Goal: Task Accomplishment & Management: Complete application form

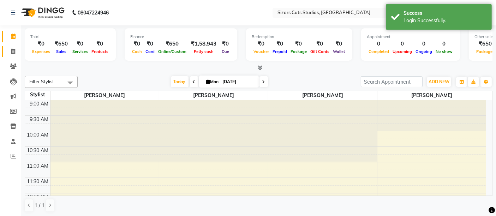
click at [16, 51] on span at bounding box center [13, 52] width 12 height 8
select select "5579"
select select "service"
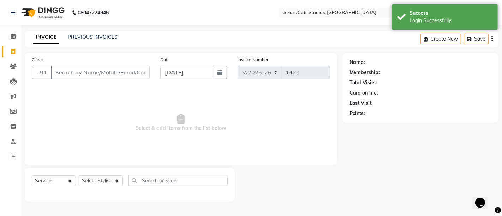
click at [100, 41] on div "PREVIOUS INVOICES" at bounding box center [93, 37] width 50 height 7
click at [92, 35] on link "PREVIOUS INVOICES" at bounding box center [93, 37] width 50 height 6
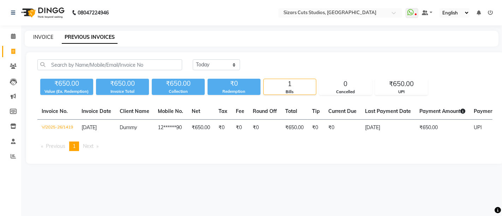
click at [46, 37] on link "INVOICE" at bounding box center [43, 37] width 20 height 6
select select "5579"
select select "service"
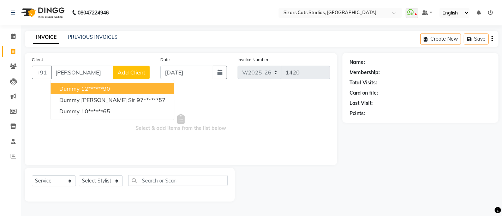
click at [90, 93] on button "Dummy 12******90" at bounding box center [112, 88] width 123 height 11
type input "12******90"
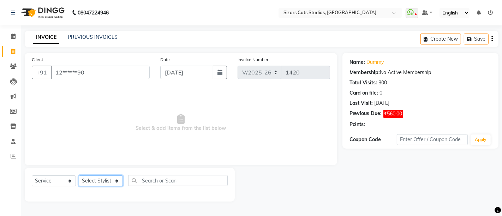
click at [95, 184] on select "Select Stylist Admin [PERSON_NAME] [PERSON_NAME] [PERSON_NAME] Priyanka [PERSON…" at bounding box center [101, 180] width 44 height 11
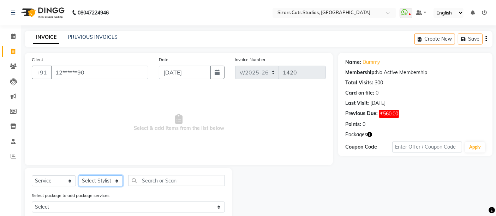
select select "37989"
click at [79, 175] on select "Select Stylist Admin [PERSON_NAME] [PERSON_NAME] [PERSON_NAME] Priyanka [PERSON…" at bounding box center [101, 180] width 44 height 11
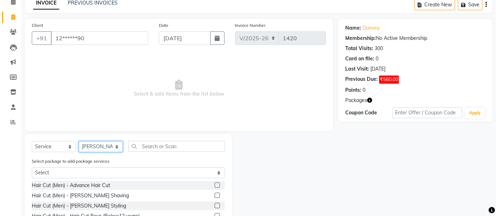
scroll to position [78, 0]
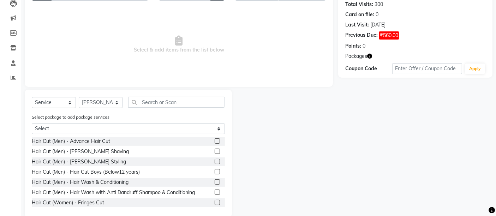
click at [215, 162] on label at bounding box center [217, 161] width 5 height 5
click at [215, 162] on input "checkbox" at bounding box center [217, 162] width 5 height 5
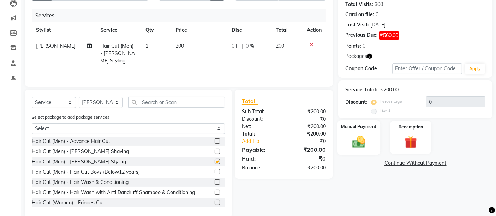
checkbox input "false"
click at [358, 142] on img at bounding box center [358, 141] width 21 height 15
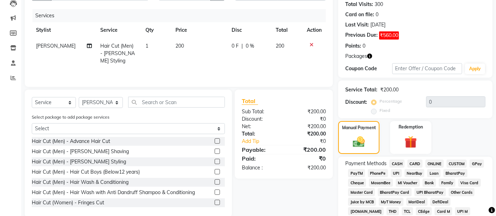
click at [397, 172] on span "UPI" at bounding box center [396, 173] width 11 height 8
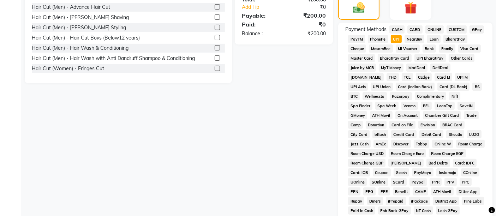
scroll to position [313, 0]
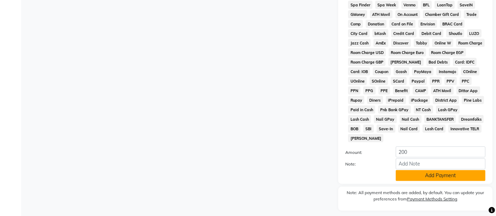
click at [417, 170] on button "Add Payment" at bounding box center [441, 175] width 90 height 11
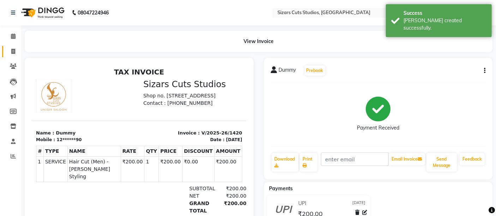
click at [14, 50] on icon at bounding box center [13, 51] width 4 height 5
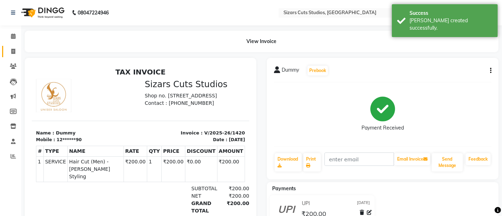
select select "5579"
select select "service"
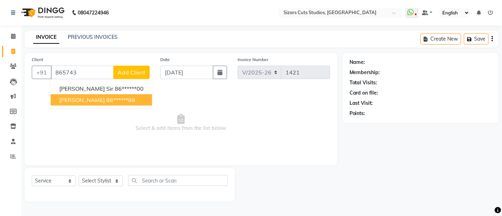
click at [88, 101] on span "[PERSON_NAME]" at bounding box center [82, 99] width 46 height 7
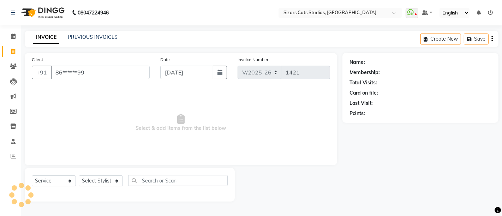
type input "86******99"
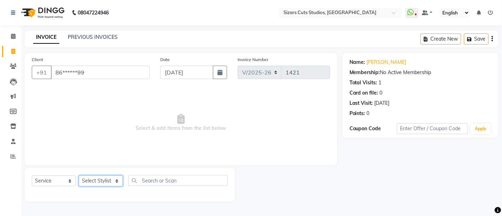
click at [106, 182] on select "Select Stylist Admin [PERSON_NAME] [PERSON_NAME] [PERSON_NAME] Priyanka [PERSON…" at bounding box center [101, 180] width 44 height 11
select select "37989"
click at [79, 175] on select "Select Stylist Admin [PERSON_NAME] [PERSON_NAME] [PERSON_NAME] Priyanka [PERSON…" at bounding box center [101, 180] width 44 height 11
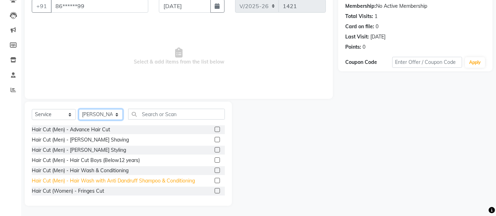
scroll to position [78, 0]
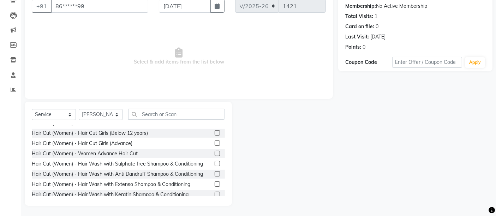
click at [215, 155] on label at bounding box center [217, 153] width 5 height 5
click at [215, 155] on input "checkbox" at bounding box center [217, 153] width 5 height 5
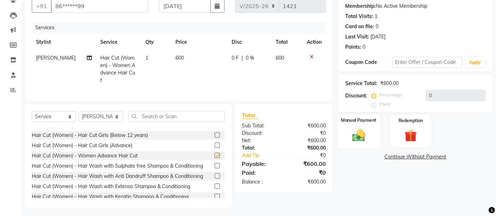
checkbox input "false"
click at [354, 142] on img at bounding box center [358, 135] width 21 height 15
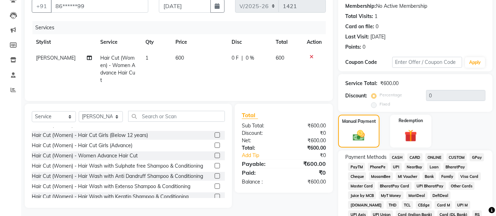
click at [398, 165] on span "UPI" at bounding box center [396, 167] width 11 height 8
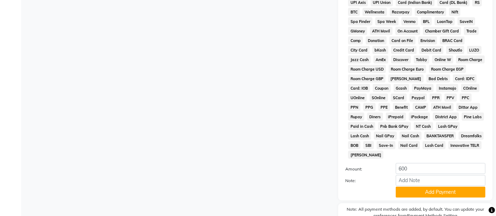
scroll to position [307, 0]
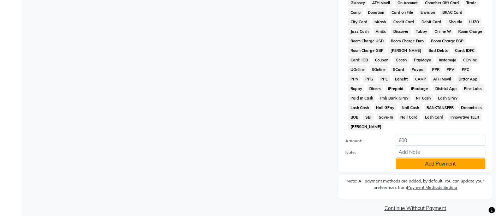
click at [417, 158] on button "Add Payment" at bounding box center [441, 163] width 90 height 11
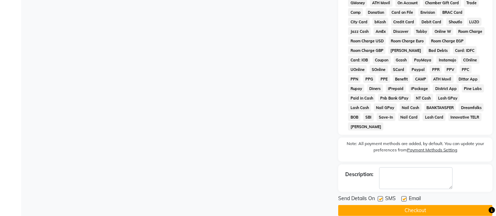
drag, startPoint x: 408, startPoint y: 201, endPoint x: 388, endPoint y: 193, distance: 21.7
click at [408, 205] on button "Checkout" at bounding box center [415, 210] width 154 height 11
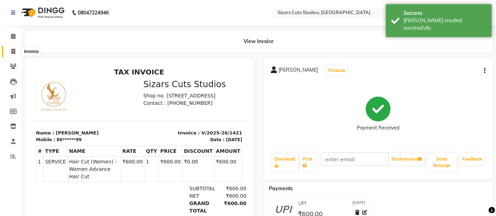
click at [13, 54] on icon at bounding box center [13, 51] width 4 height 5
select select "5579"
select select "service"
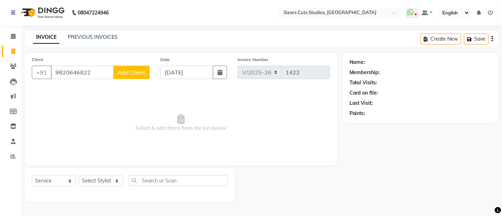
type input "9820646822"
click at [145, 67] on button "Add Client" at bounding box center [131, 72] width 36 height 13
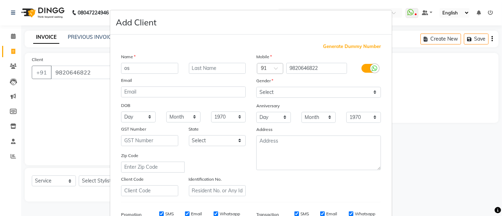
type input "o"
type input "[PERSON_NAME]"
click at [228, 71] on input "text" at bounding box center [217, 68] width 57 height 11
type input "sir"
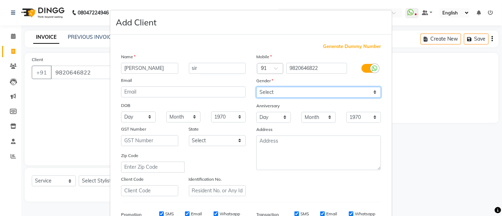
click at [256, 87] on select "Select [DEMOGRAPHIC_DATA] [DEMOGRAPHIC_DATA] Other Prefer Not To Say" at bounding box center [318, 92] width 125 height 11
select select "[DEMOGRAPHIC_DATA]"
click at [256, 87] on select "Select [DEMOGRAPHIC_DATA] [DEMOGRAPHIC_DATA] Other Prefer Not To Say" at bounding box center [318, 92] width 125 height 11
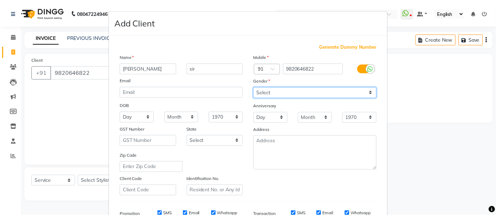
scroll to position [109, 0]
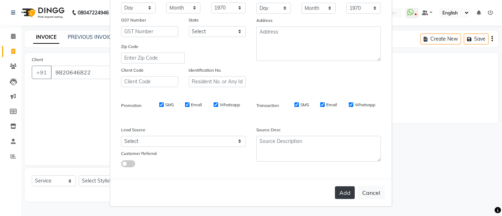
click at [343, 196] on button "Add" at bounding box center [345, 192] width 20 height 13
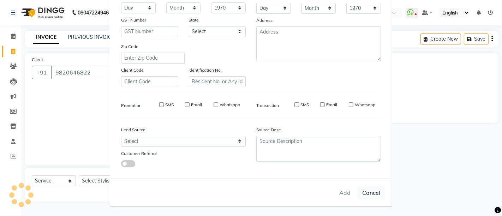
type input "98******22"
select select
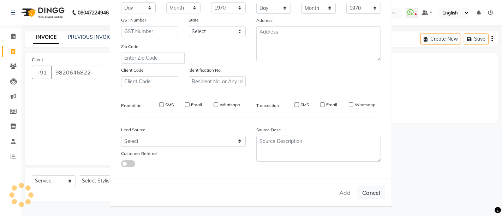
select select
checkbox input "false"
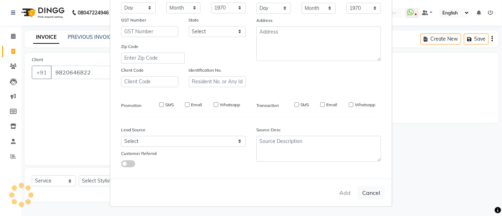
checkbox input "false"
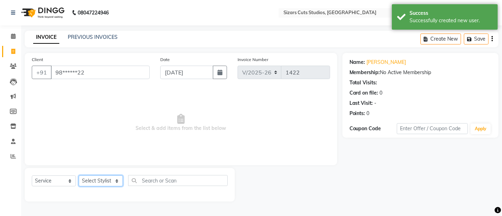
click at [97, 178] on select "Select Stylist Admin [PERSON_NAME] [PERSON_NAME] [PERSON_NAME] Priyanka [PERSON…" at bounding box center [101, 180] width 44 height 11
select select "37989"
click at [79, 175] on select "Select Stylist Admin [PERSON_NAME] [PERSON_NAME] [PERSON_NAME] Priyanka [PERSON…" at bounding box center [101, 180] width 44 height 11
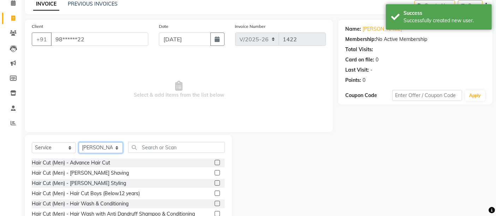
scroll to position [66, 0]
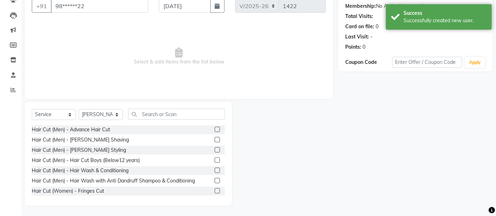
click at [215, 130] on label at bounding box center [217, 129] width 5 height 5
click at [215, 130] on input "checkbox" at bounding box center [217, 129] width 5 height 5
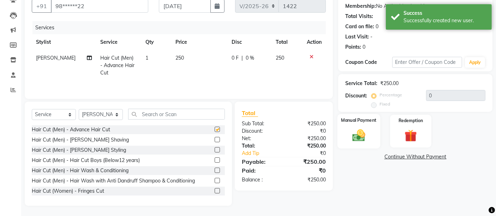
checkbox input "false"
click at [355, 138] on img at bounding box center [358, 135] width 21 height 15
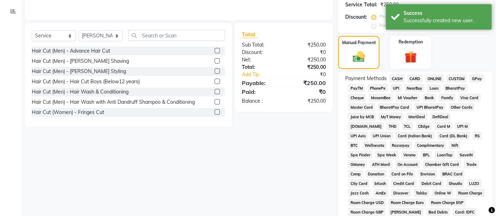
scroll to position [145, 0]
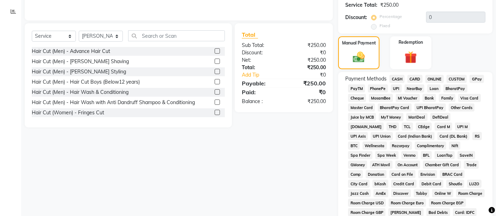
click at [398, 89] on span "UPI" at bounding box center [396, 88] width 11 height 8
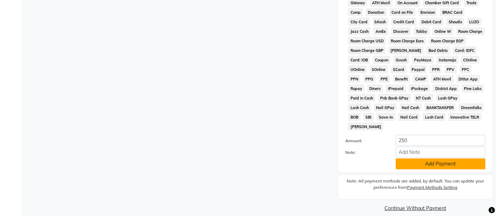
click at [422, 158] on button "Add Payment" at bounding box center [441, 163] width 90 height 11
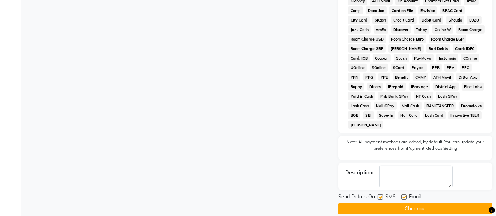
scroll to position [309, 0]
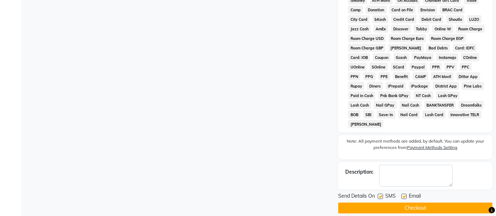
click at [417, 203] on button "Checkout" at bounding box center [415, 208] width 154 height 11
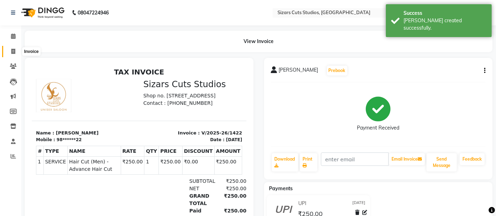
drag, startPoint x: 16, startPoint y: 53, endPoint x: 20, endPoint y: 52, distance: 4.6
click at [16, 53] on span at bounding box center [13, 52] width 12 height 8
select select "5579"
select select "service"
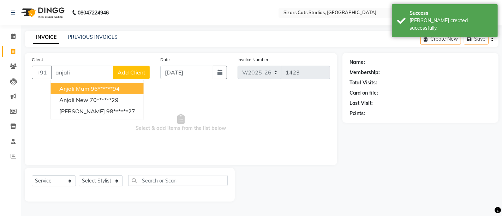
click at [112, 90] on ngb-highlight "96******94" at bounding box center [105, 88] width 29 height 7
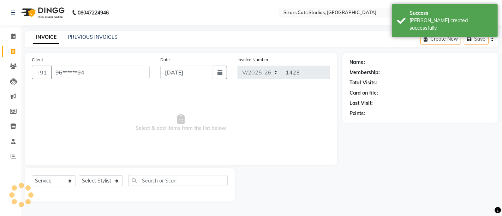
type input "96******94"
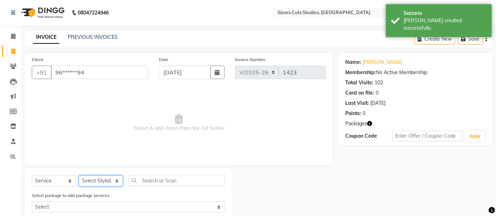
click at [113, 182] on select "Select Stylist Admin [PERSON_NAME] [PERSON_NAME] [PERSON_NAME] Priyanka [PERSON…" at bounding box center [101, 180] width 44 height 11
select select "37989"
click at [79, 175] on select "Select Stylist Admin [PERSON_NAME] [PERSON_NAME] [PERSON_NAME] Priyanka [PERSON…" at bounding box center [101, 180] width 44 height 11
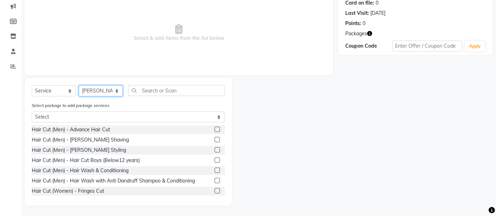
scroll to position [78, 0]
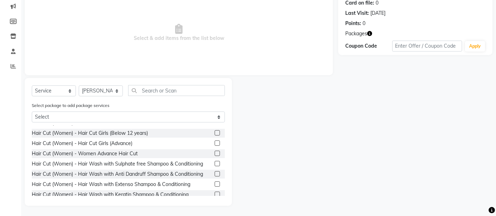
click at [215, 163] on label at bounding box center [217, 163] width 5 height 5
click at [215, 163] on input "checkbox" at bounding box center [217, 164] width 5 height 5
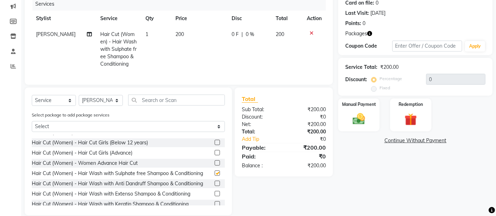
checkbox input "false"
click at [179, 39] on td "200" at bounding box center [199, 49] width 56 height 46
select select "37989"
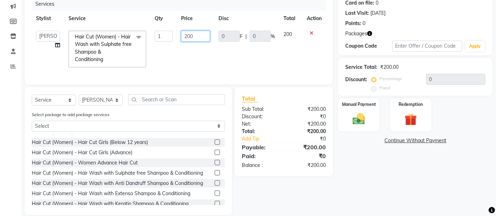
click at [205, 34] on input "200" at bounding box center [195, 36] width 29 height 11
type input "2"
type input "150"
click at [364, 126] on div "Manual Payment" at bounding box center [358, 115] width 43 height 35
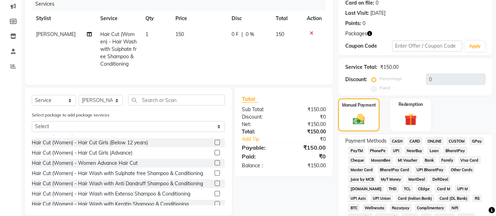
click at [395, 143] on span "CASH" at bounding box center [396, 141] width 15 height 8
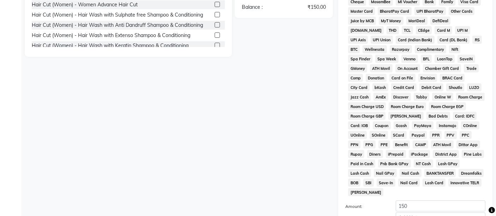
scroll to position [314, 0]
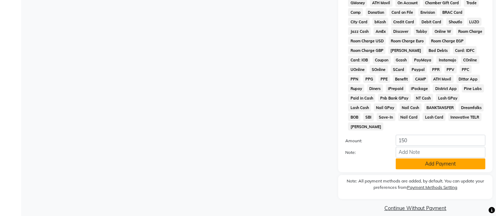
click at [419, 158] on button "Add Payment" at bounding box center [441, 163] width 90 height 11
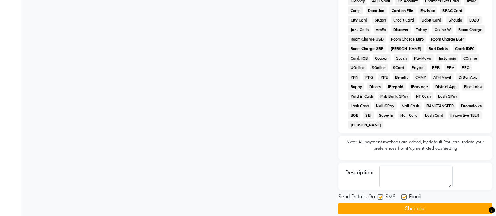
scroll to position [317, 0]
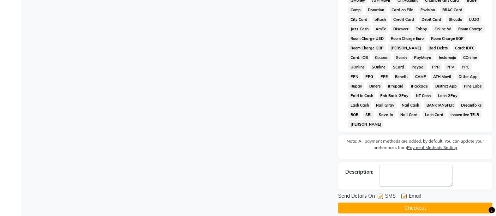
click at [408, 203] on button "Checkout" at bounding box center [415, 208] width 154 height 11
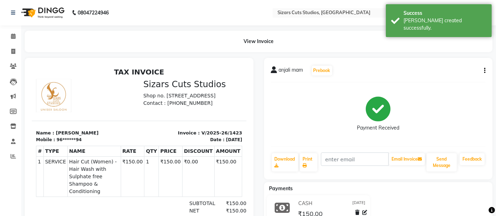
select select "service"
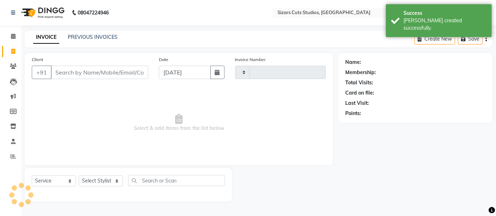
type input "1424"
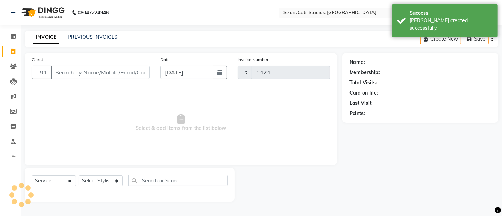
select select "5579"
